Goal: Information Seeking & Learning: Learn about a topic

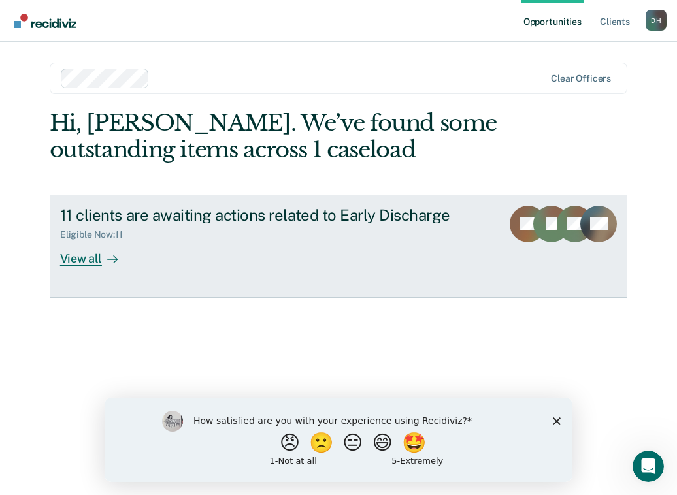
click at [80, 257] on div "View all" at bounding box center [96, 252] width 73 height 25
